Goal: Transaction & Acquisition: Purchase product/service

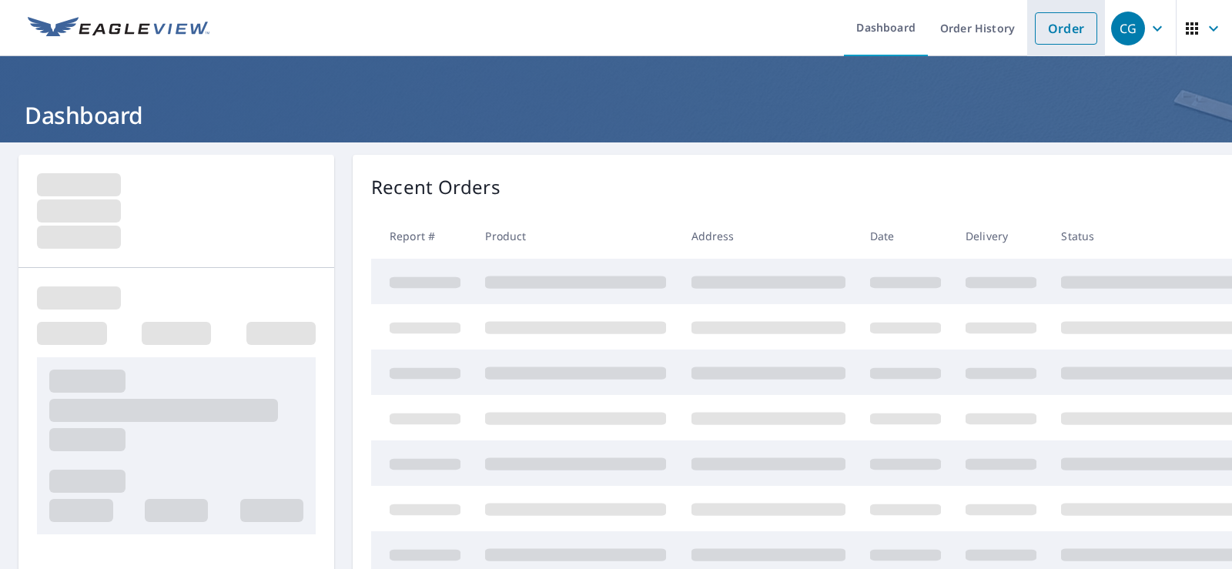
click at [1059, 33] on link "Order" at bounding box center [1066, 28] width 62 height 32
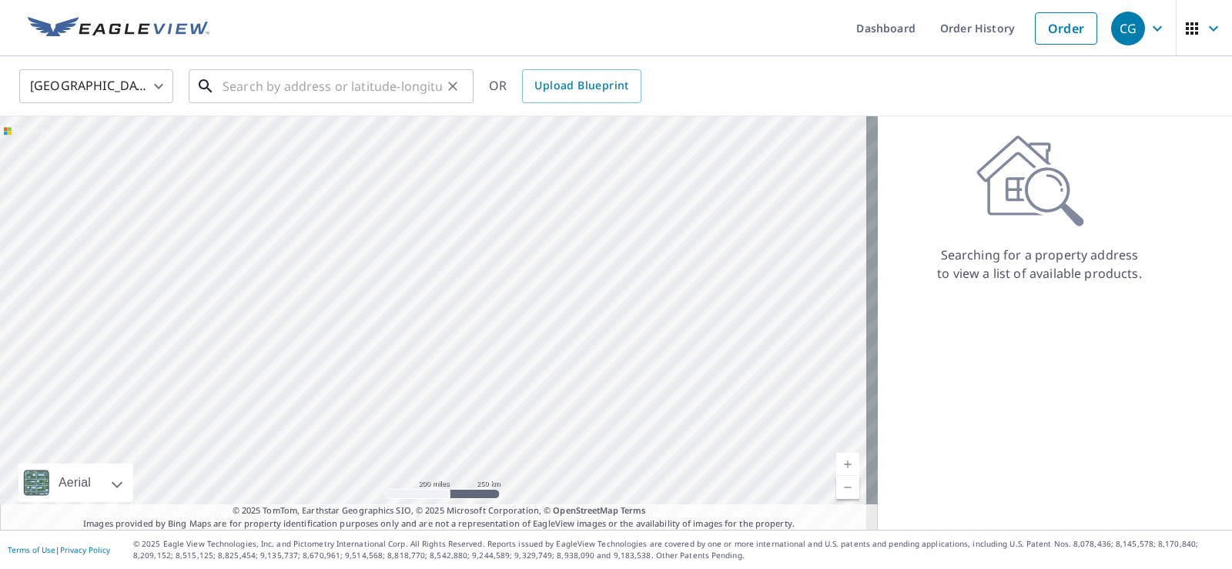
click at [293, 92] on input "text" at bounding box center [331, 86] width 219 height 43
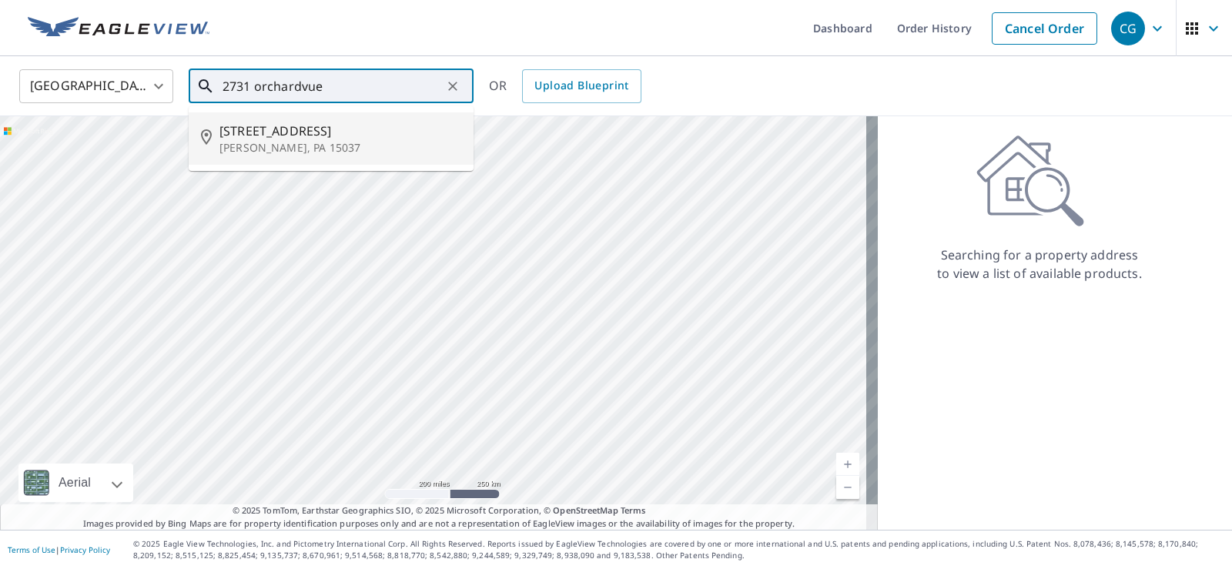
click at [303, 124] on span "[STREET_ADDRESS]" at bounding box center [340, 131] width 242 height 18
type input "[STREET_ADDRESS][PERSON_NAME]"
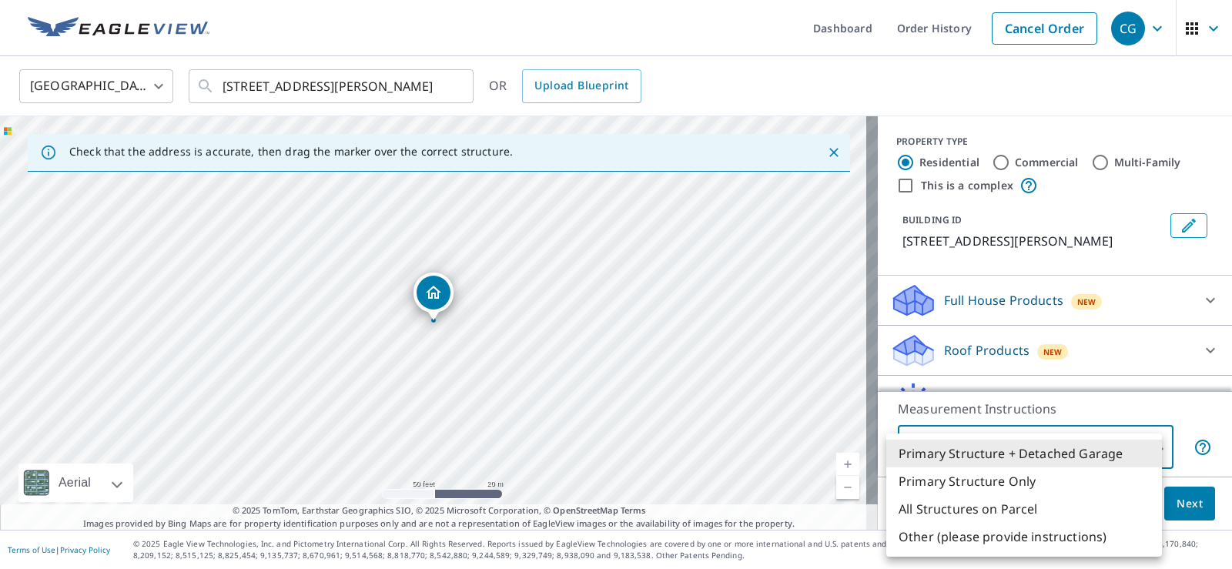
click at [1055, 445] on body "CG CG Dashboard Order History Cancel Order CG [GEOGRAPHIC_DATA] US ​ [STREET_AD…" at bounding box center [616, 284] width 1232 height 569
click at [1002, 485] on li "Primary Structure Only" at bounding box center [1024, 481] width 276 height 28
type input "2"
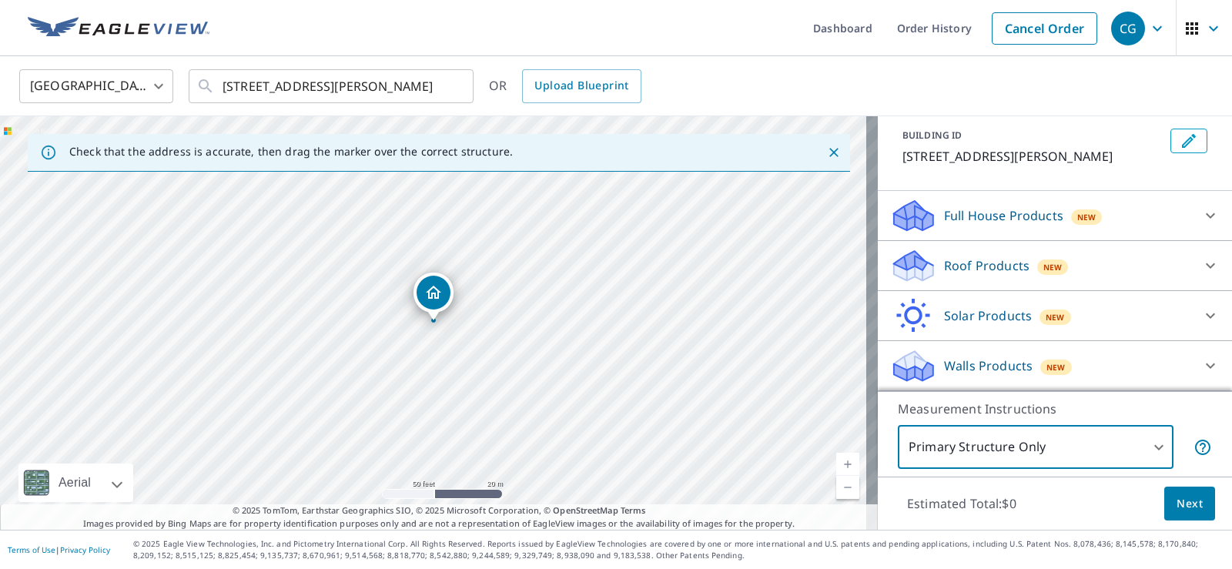
click at [951, 271] on p "Roof Products" at bounding box center [986, 265] width 85 height 18
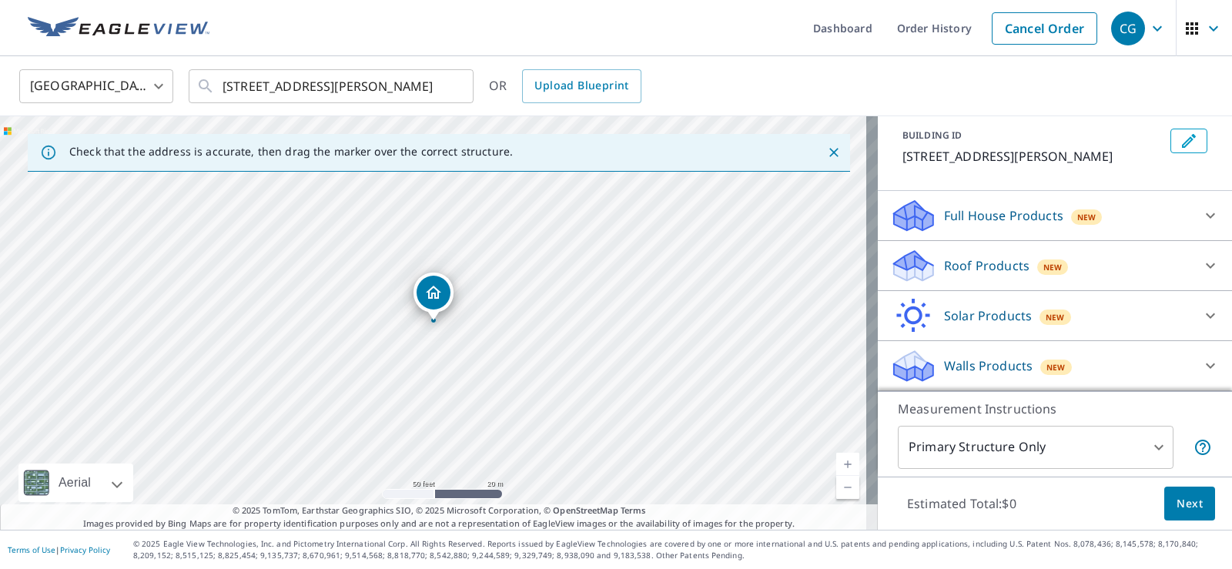
scroll to position [85, 0]
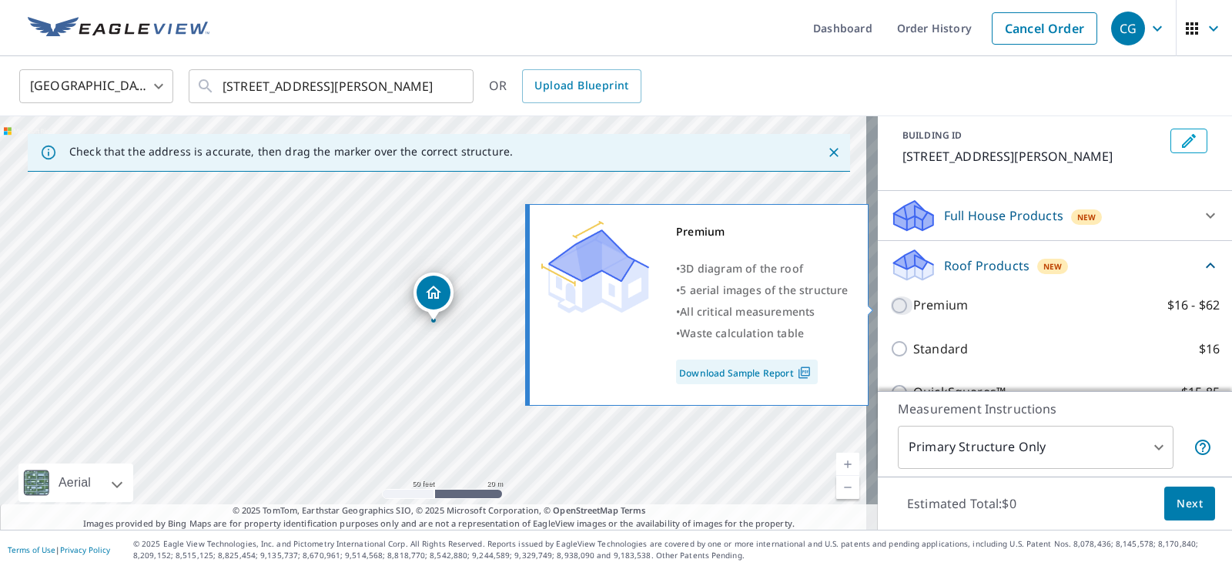
click at [890, 303] on input "Premium $16 - $62" at bounding box center [901, 305] width 23 height 18
checkbox input "true"
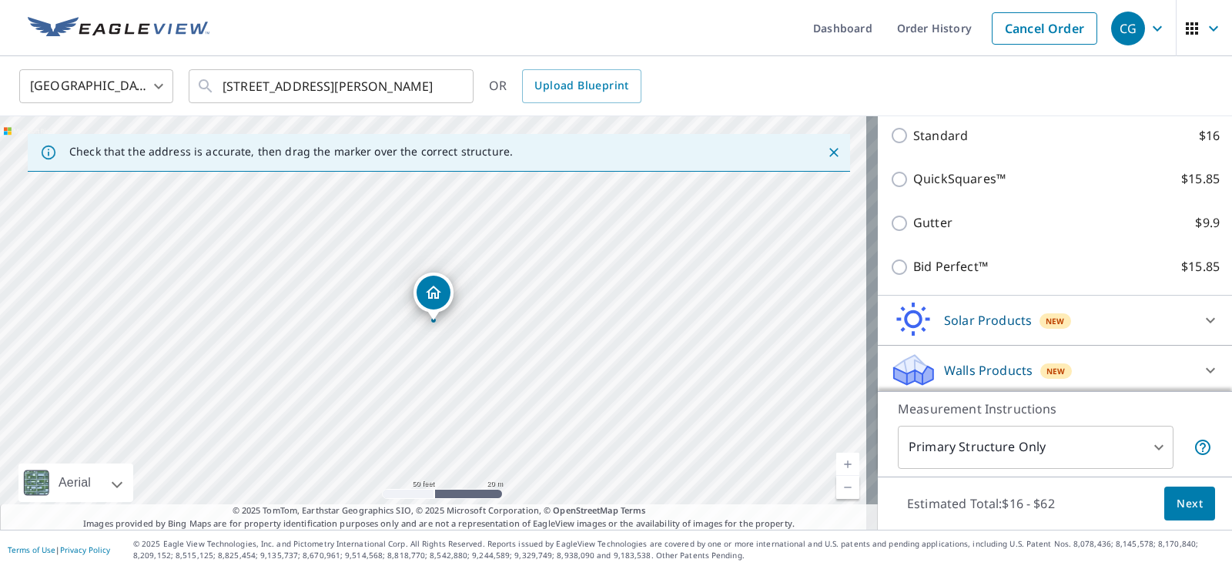
scroll to position [360, 0]
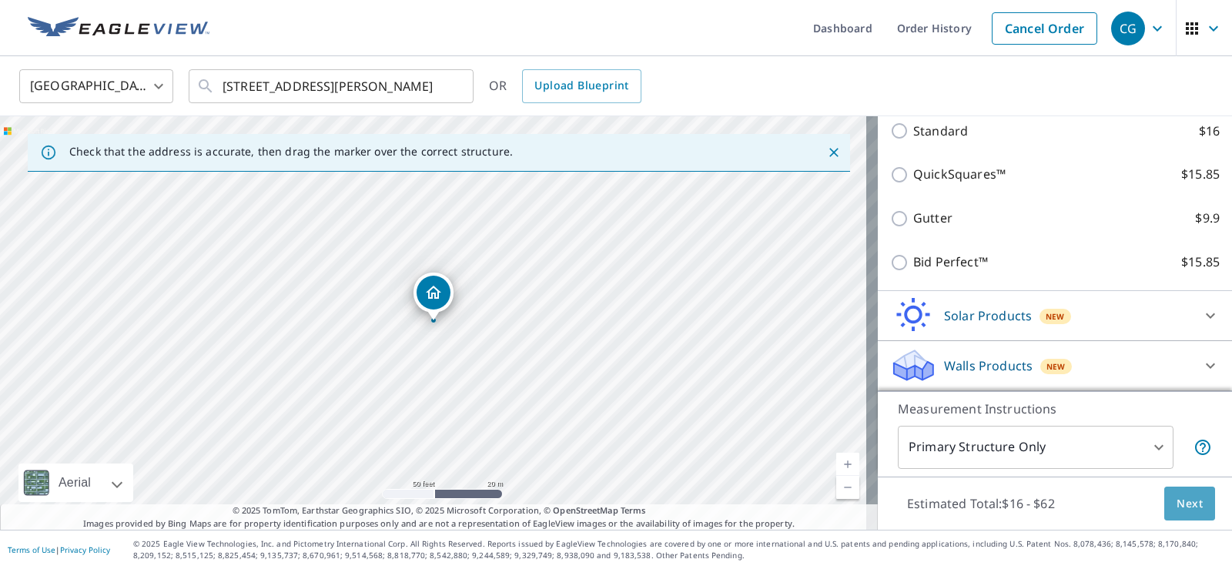
click at [1176, 503] on span "Next" at bounding box center [1189, 503] width 26 height 19
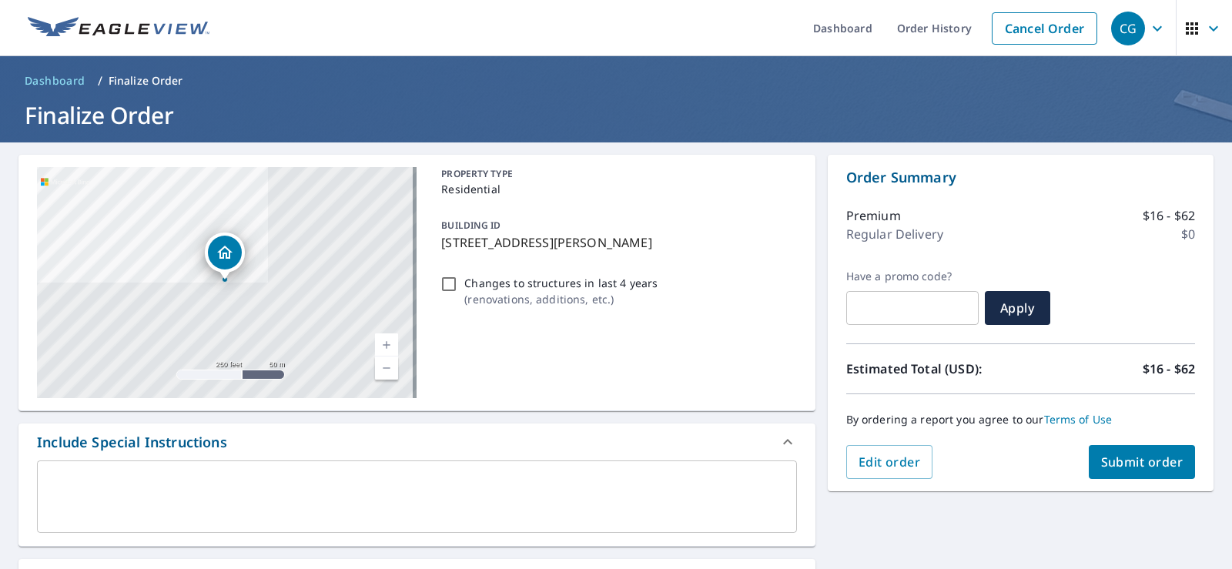
click at [1128, 459] on span "Submit order" at bounding box center [1142, 461] width 82 height 17
checkbox input "true"
